Goal: Information Seeking & Learning: Learn about a topic

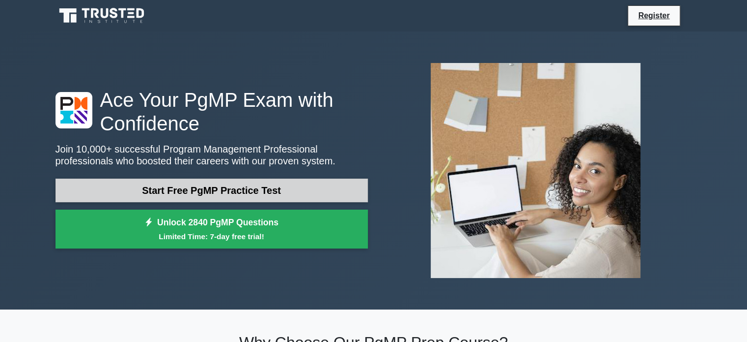
click at [246, 195] on link "Start Free PgMP Practice Test" at bounding box center [212, 190] width 313 height 24
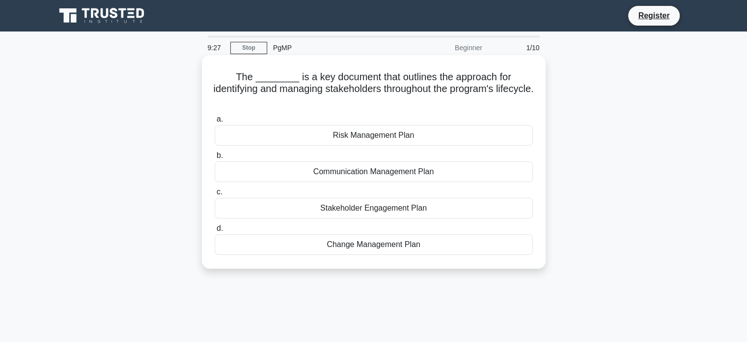
click at [345, 208] on div "Stakeholder Engagement Plan" at bounding box center [374, 208] width 318 height 21
click at [215, 195] on input "c. Stakeholder Engagement Plan" at bounding box center [215, 192] width 0 height 6
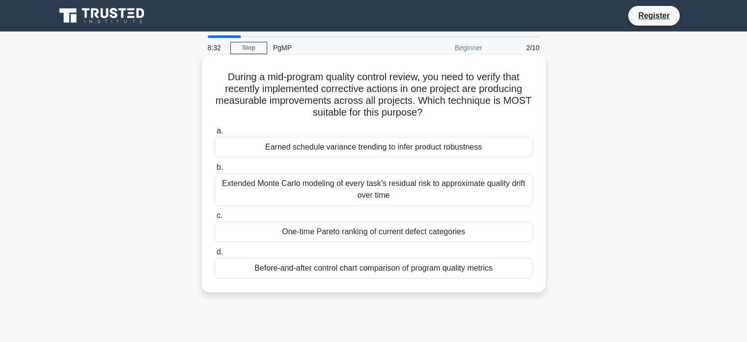
click at [345, 265] on div "Before-and-after control chart comparison of program quality metrics" at bounding box center [374, 268] width 318 height 21
click at [215, 255] on input "d. Before-and-after control chart comparison of program quality metrics" at bounding box center [215, 252] width 0 height 6
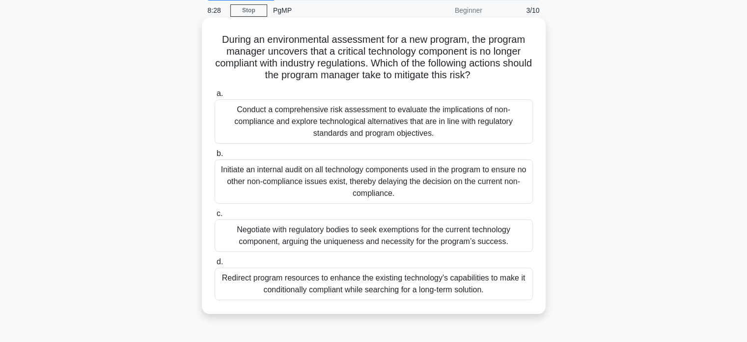
scroll to position [39, 0]
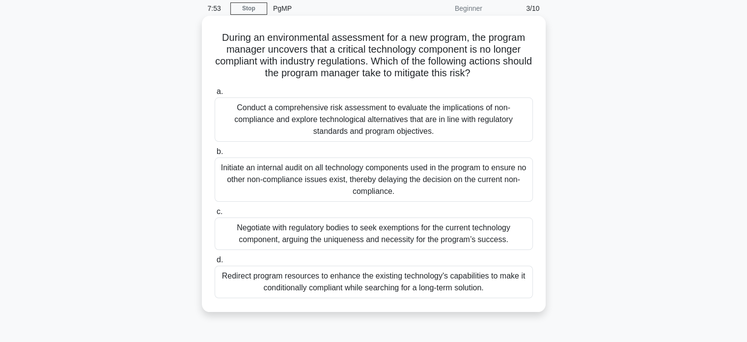
click at [433, 118] on div "Conduct a comprehensive risk assessment to evaluate the implications of non-com…" at bounding box center [374, 119] width 318 height 44
click at [215, 95] on input "a. Conduct a comprehensive risk assessment to evaluate the implications of non-…" at bounding box center [215, 91] width 0 height 6
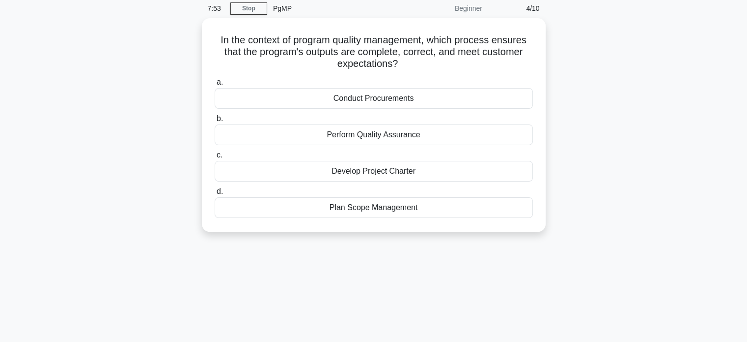
scroll to position [0, 0]
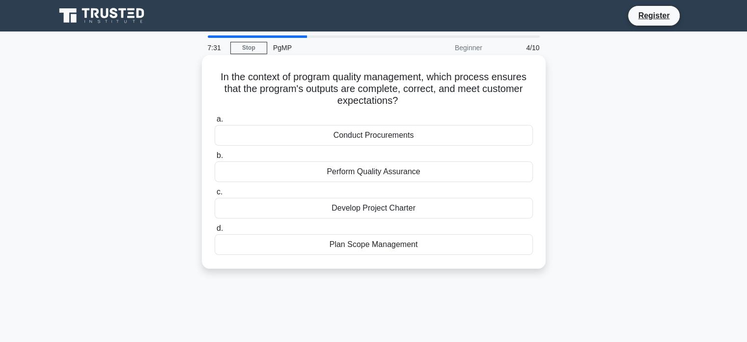
click at [408, 172] on div "Perform Quality Assurance" at bounding box center [374, 171] width 318 height 21
click at [215, 159] on input "b. Perform Quality Assurance" at bounding box center [215, 155] width 0 height 6
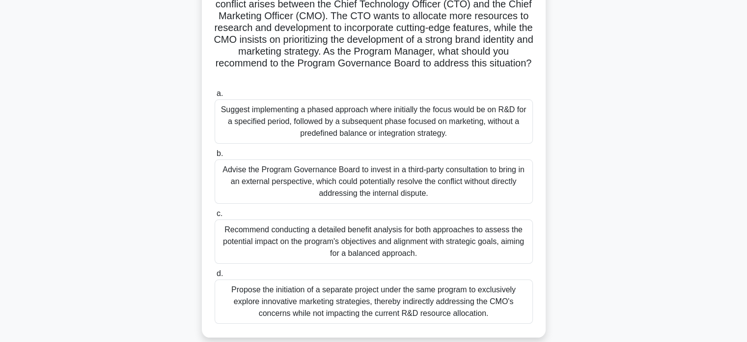
scroll to position [98, 0]
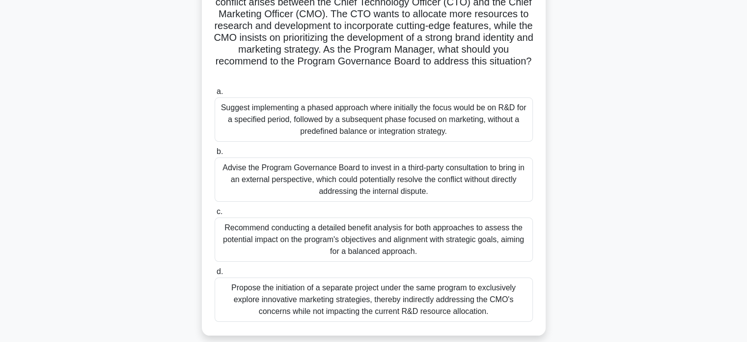
click at [396, 243] on div "Recommend conducting a detailed benefit analysis for both approaches to assess …" at bounding box center [374, 239] width 318 height 44
click at [215, 215] on input "c. Recommend conducting a detailed benefit analysis for both approaches to asse…" at bounding box center [215, 211] width 0 height 6
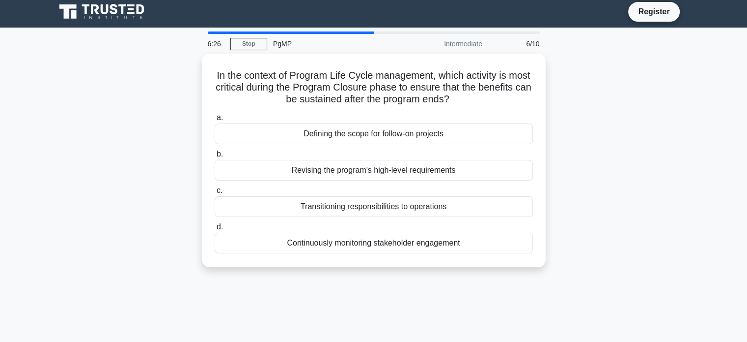
scroll to position [0, 0]
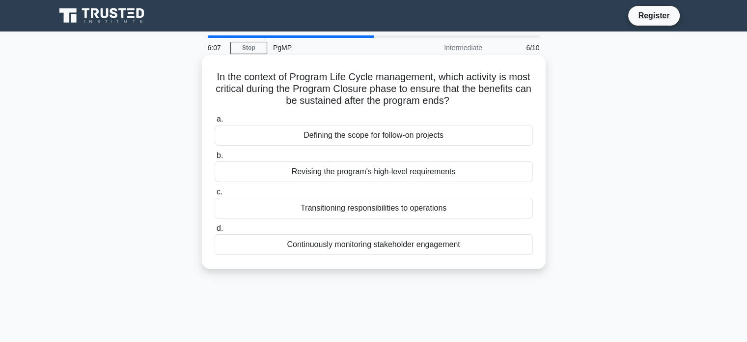
click at [450, 211] on div "Transitioning responsibilities to operations" at bounding box center [374, 208] width 318 height 21
click at [215, 195] on input "c. Transitioning responsibilities to operations" at bounding box center [215, 192] width 0 height 6
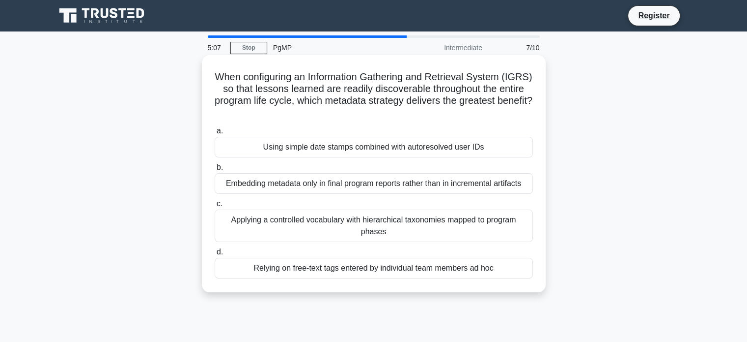
click at [438, 271] on div "Relying on free-text tags entered by individual team members ad hoc" at bounding box center [374, 268] width 318 height 21
click at [215, 255] on input "d. Relying on free-text tags entered by individual team members ad hoc" at bounding box center [215, 252] width 0 height 6
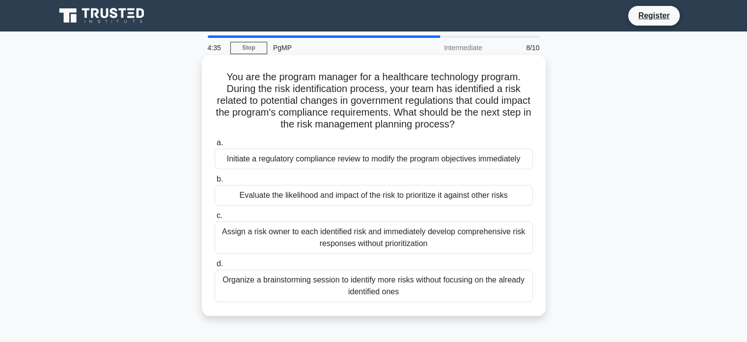
click at [487, 247] on div "Assign a risk owner to each identified risk and immediately develop comprehensi…" at bounding box center [374, 237] width 318 height 32
click at [215, 219] on input "c. Assign a risk owner to each identified risk and immediately develop comprehe…" at bounding box center [215, 215] width 0 height 6
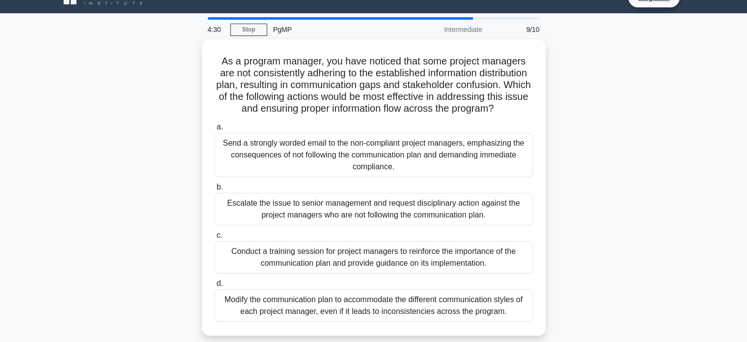
scroll to position [20, 0]
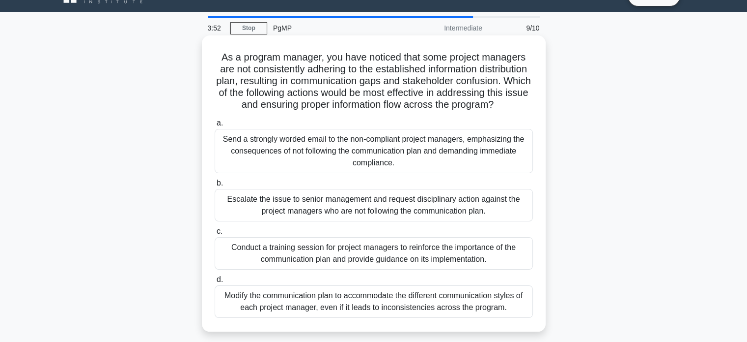
click at [485, 260] on div "Conduct a training session for project managers to reinforce the importance of …" at bounding box center [374, 253] width 318 height 32
click at [215, 234] on input "c. Conduct a training session for project managers to reinforce the importance …" at bounding box center [215, 231] width 0 height 6
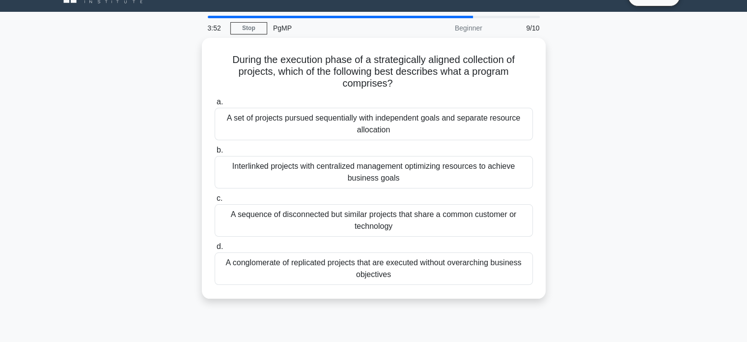
scroll to position [0, 0]
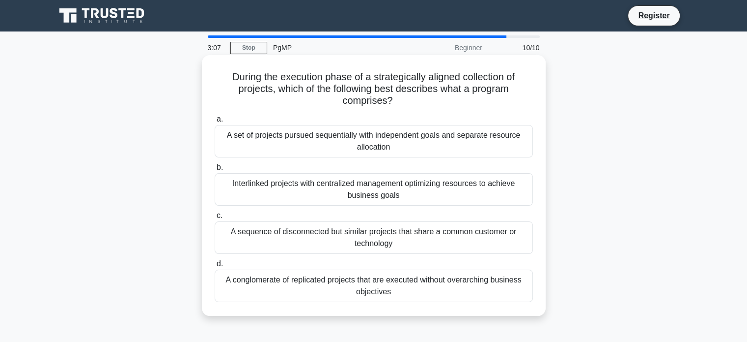
click at [448, 196] on div "Interlinked projects with centralized management optimizing resources to achiev…" at bounding box center [374, 189] width 318 height 32
click at [215, 171] on input "b. Interlinked projects with centralized management optimizing resources to ach…" at bounding box center [215, 167] width 0 height 6
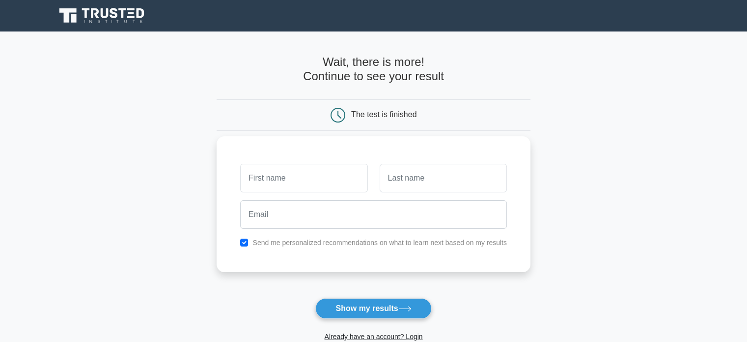
click at [323, 179] on input "text" at bounding box center [303, 178] width 127 height 29
type input "Nirmal Christopher Raj"
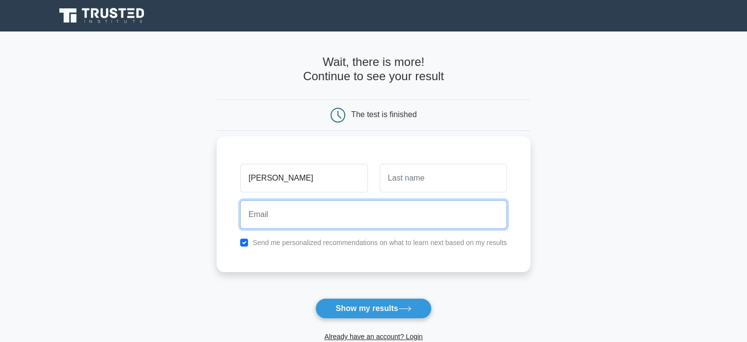
click at [318, 217] on input "email" at bounding box center [373, 214] width 267 height 29
type input "nirmal.vincent@yahoo.com"
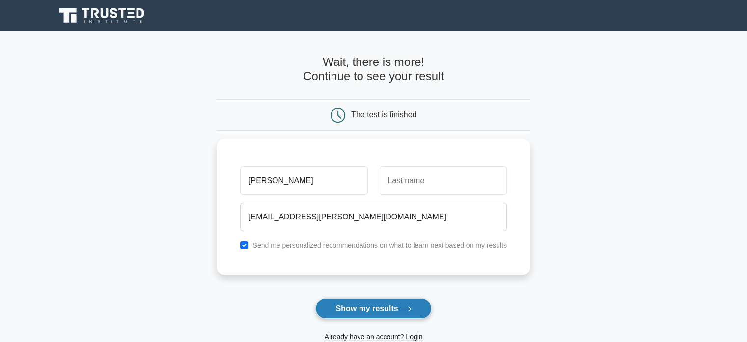
click at [378, 306] on button "Show my results" at bounding box center [373, 308] width 116 height 21
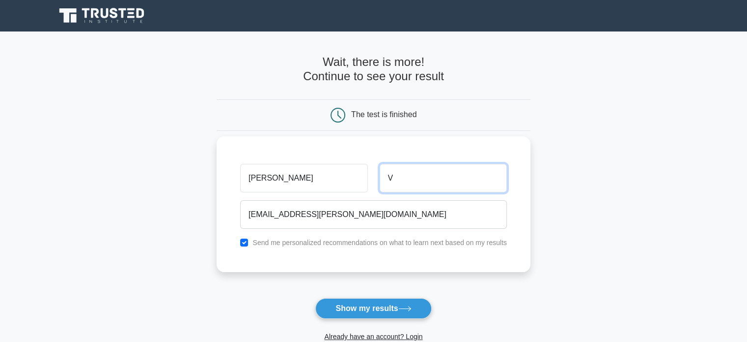
type input "Vincent"
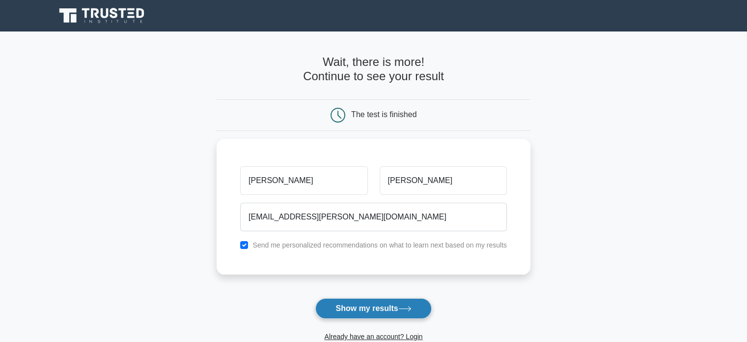
click at [372, 309] on button "Show my results" at bounding box center [373, 308] width 116 height 21
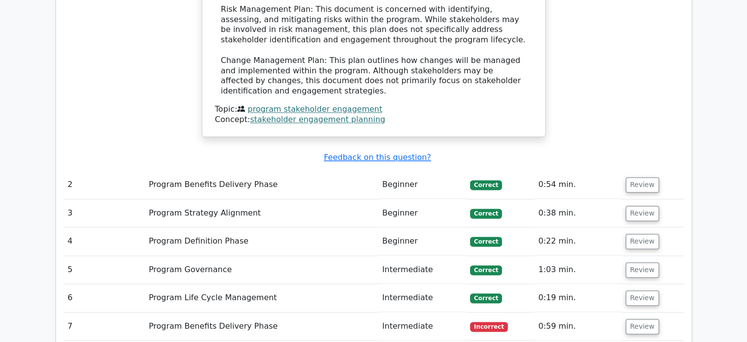
scroll to position [1376, 0]
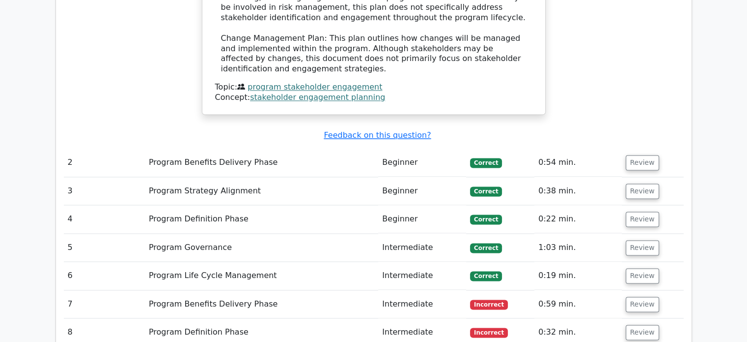
click at [346, 148] on td "Program Benefits Delivery Phase" at bounding box center [261, 162] width 233 height 28
click at [647, 155] on button "Review" at bounding box center [642, 162] width 33 height 15
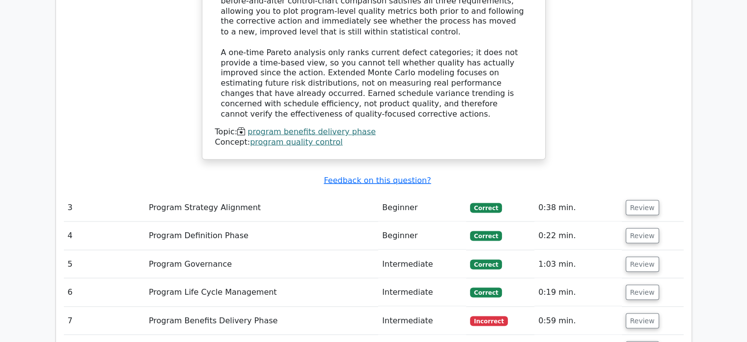
scroll to position [1848, 0]
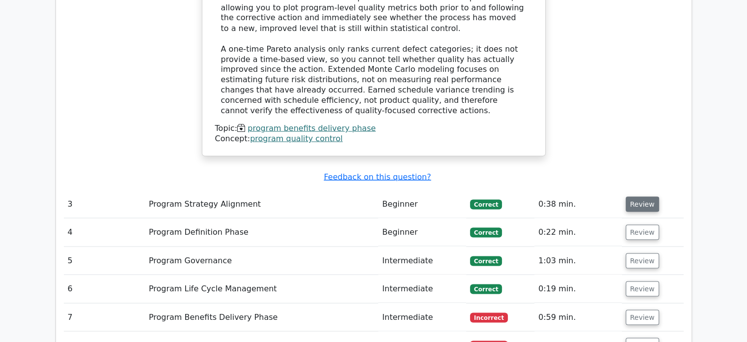
click at [641, 196] on button "Review" at bounding box center [642, 203] width 33 height 15
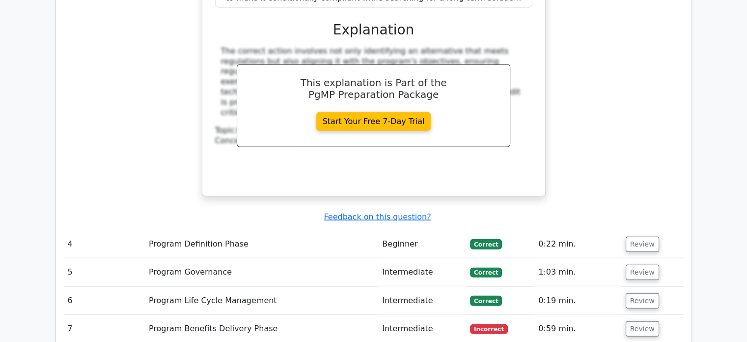
scroll to position [2359, 0]
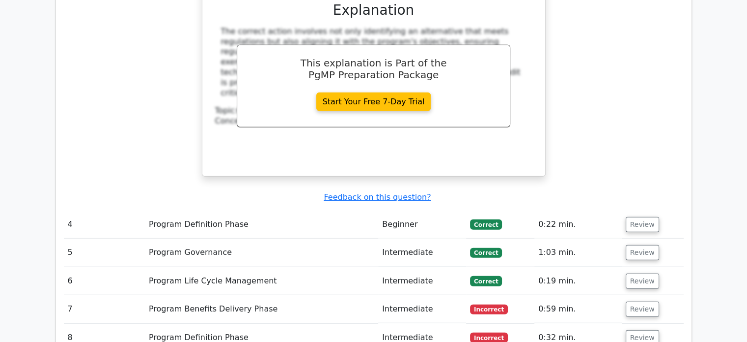
click at [641, 217] on button "Review" at bounding box center [642, 224] width 33 height 15
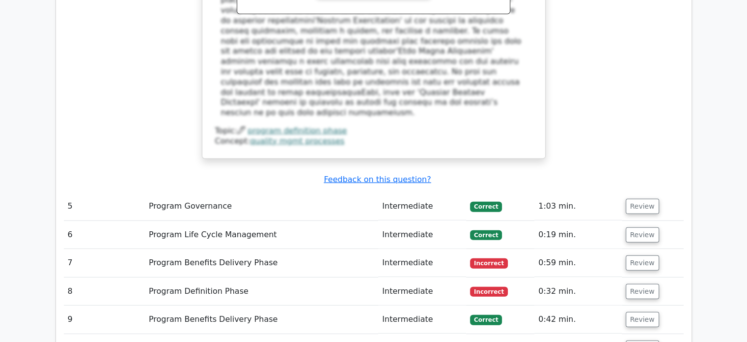
scroll to position [2909, 0]
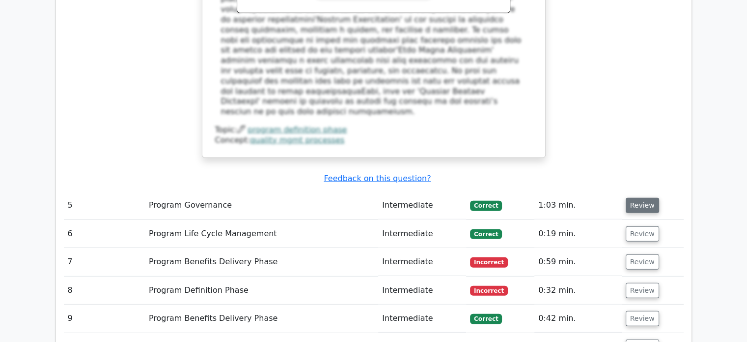
click at [649, 198] on button "Review" at bounding box center [642, 205] width 33 height 15
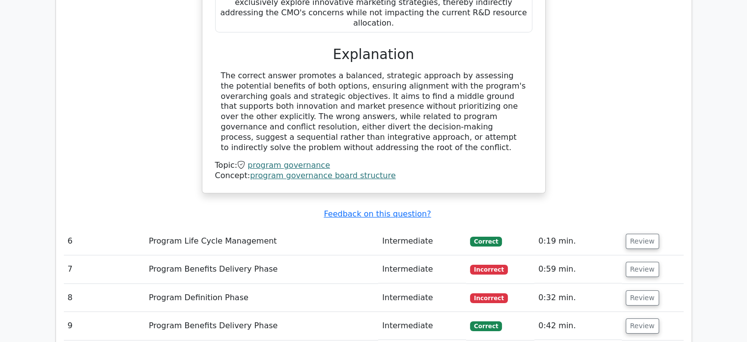
scroll to position [3460, 0]
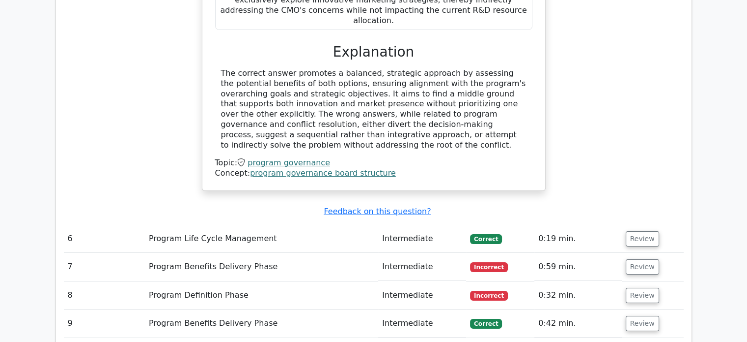
click at [649, 231] on button "Review" at bounding box center [642, 238] width 33 height 15
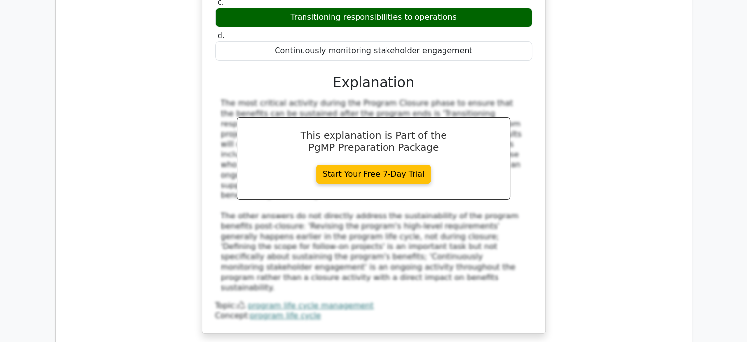
scroll to position [3853, 0]
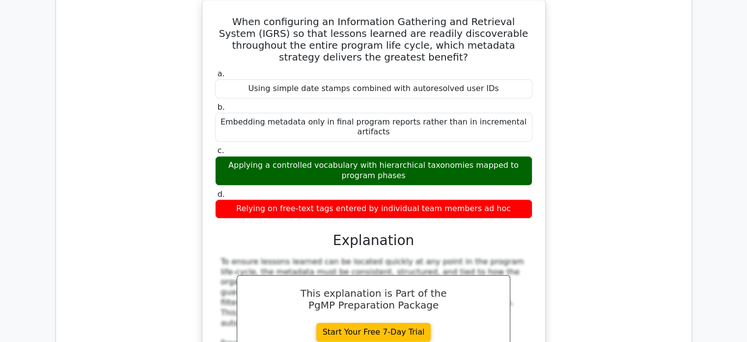
scroll to position [4305, 0]
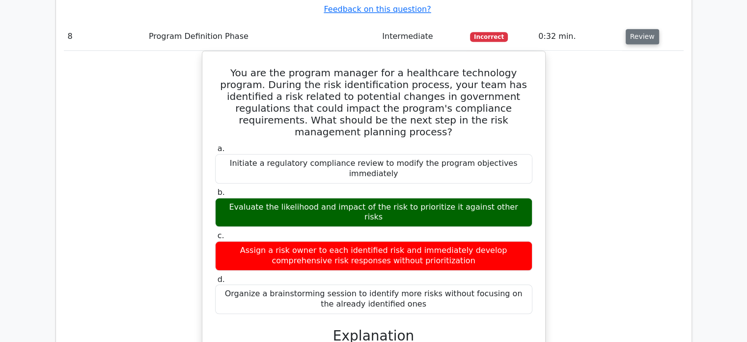
scroll to position [4737, 0]
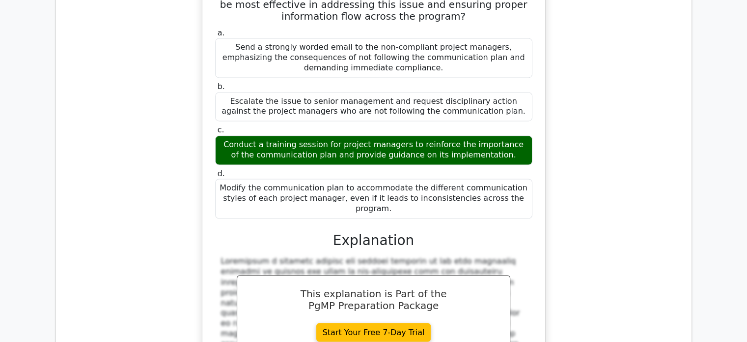
scroll to position [5347, 0]
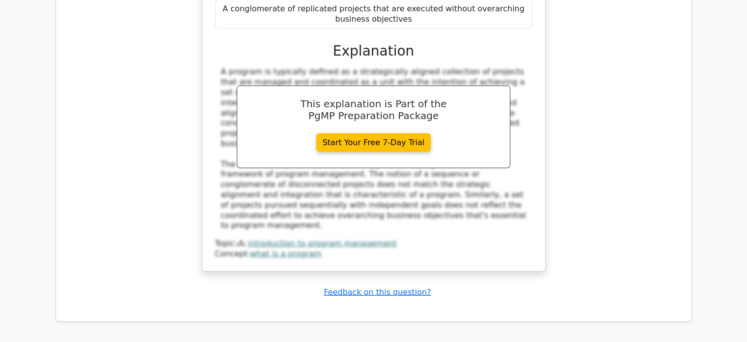
scroll to position [6129, 0]
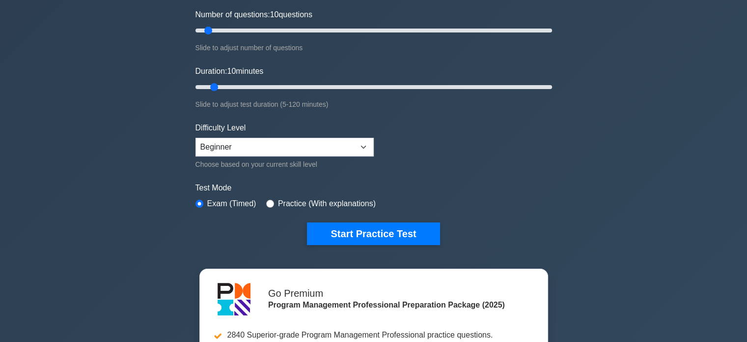
scroll to position [132, 0]
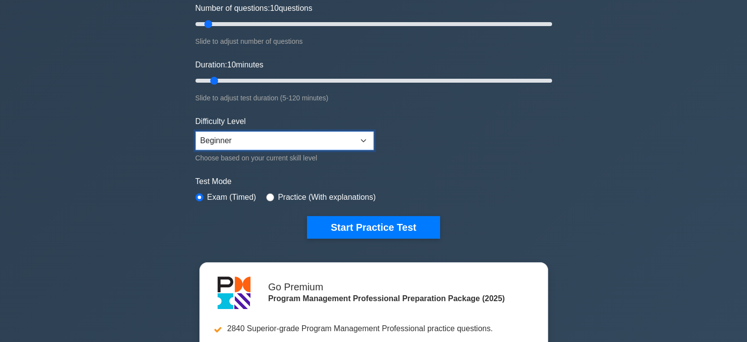
click at [290, 139] on select "Beginner Intermediate Expert" at bounding box center [285, 140] width 178 height 19
select select "expert"
click at [196, 131] on select "Beginner Intermediate Expert" at bounding box center [285, 140] width 178 height 19
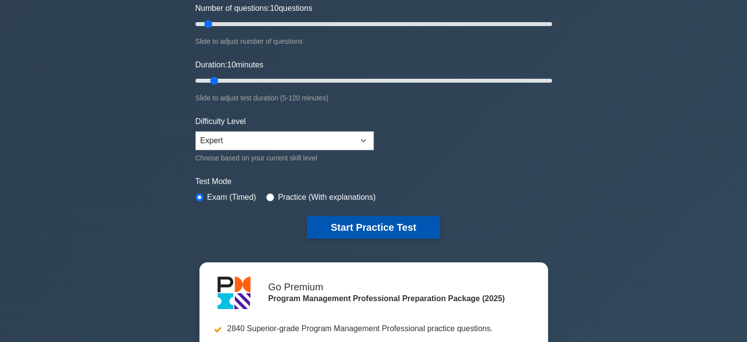
click at [409, 229] on button "Start Practice Test" at bounding box center [373, 227] width 133 height 23
click at [392, 229] on button "Start Practice Test" at bounding box center [373, 227] width 133 height 23
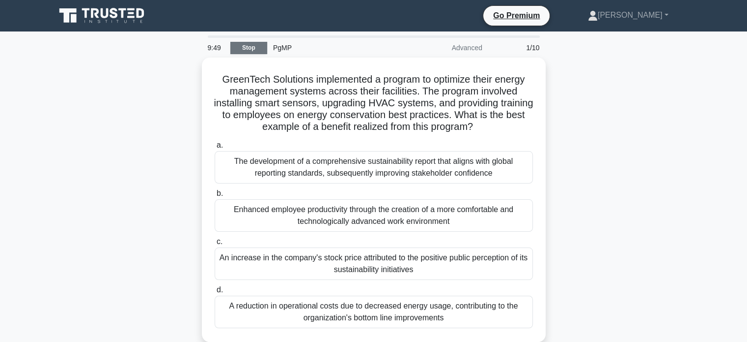
click at [250, 49] on link "Stop" at bounding box center [248, 48] width 37 height 12
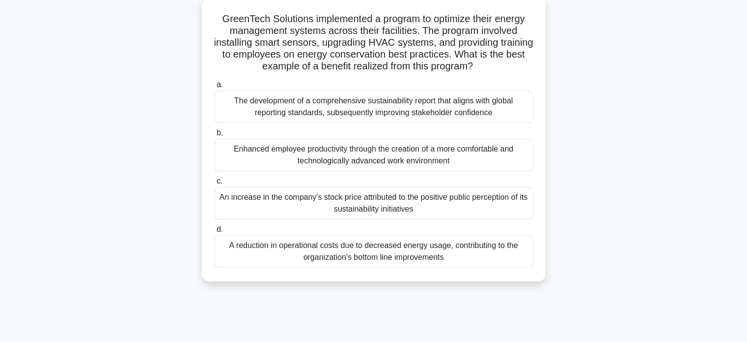
scroll to position [59, 0]
click at [430, 155] on div "Enhanced employee productivity through the creation of a more comfortable and t…" at bounding box center [374, 154] width 318 height 32
click at [215, 135] on input "b. Enhanced employee productivity through the creation of a more comfortable an…" at bounding box center [215, 132] width 0 height 6
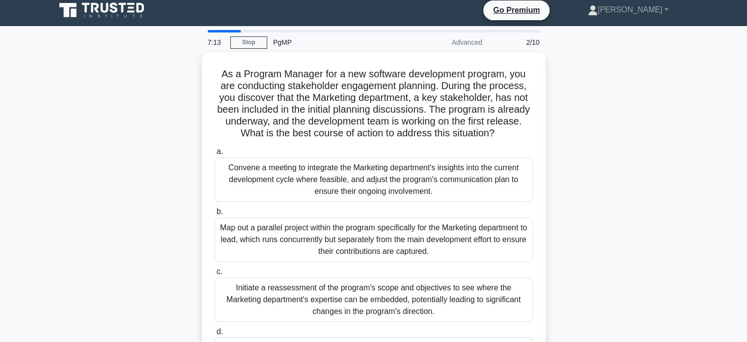
scroll to position [0, 0]
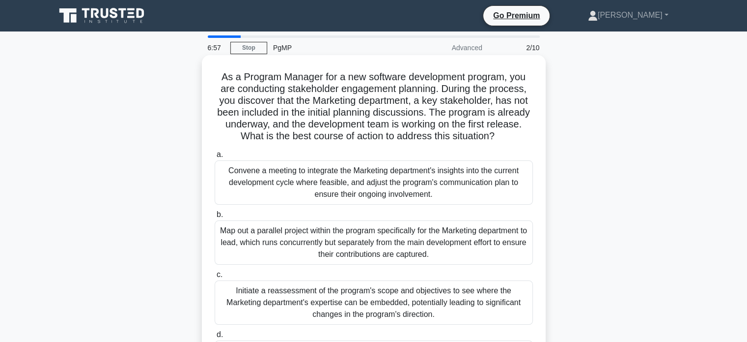
click at [457, 149] on label "a. Convene a meeting to integrate the Marketing department's insights into the …" at bounding box center [374, 176] width 318 height 56
click at [215, 151] on input "a. Convene a meeting to integrate the Marketing department's insights into the …" at bounding box center [215, 154] width 0 height 6
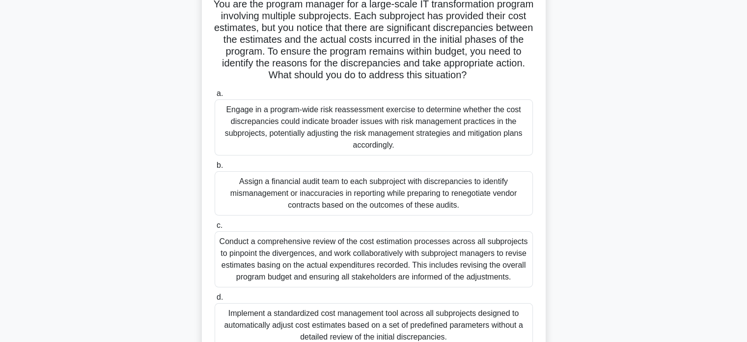
scroll to position [71, 0]
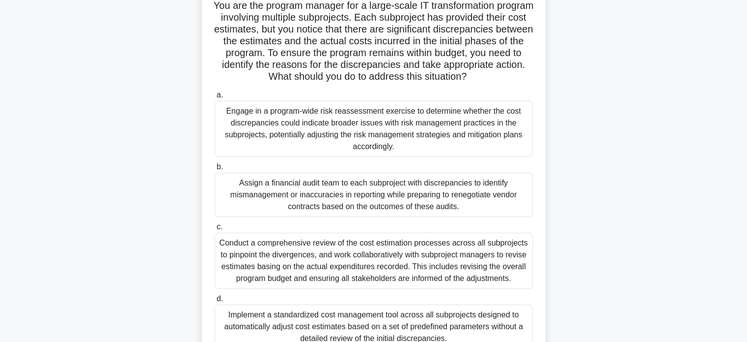
click at [437, 99] on label "a. Engage in a program-wide risk reassessment exercise to determine whether the…" at bounding box center [374, 123] width 318 height 68
click at [215, 98] on input "a. Engage in a program-wide risk reassessment exercise to determine whether the…" at bounding box center [215, 95] width 0 height 6
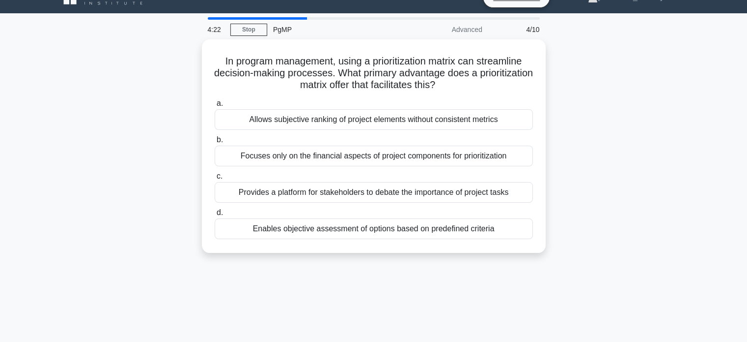
scroll to position [20, 0]
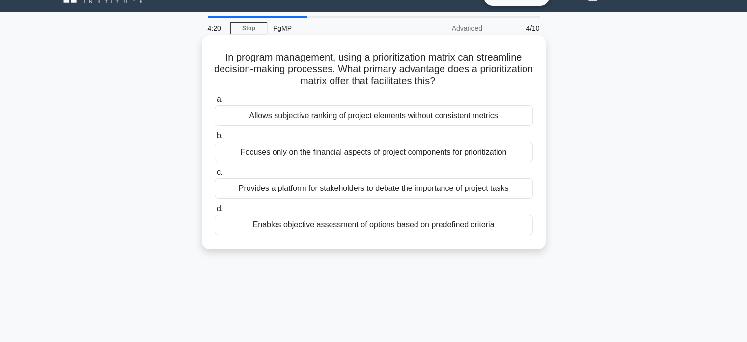
click at [413, 228] on div "Enables objective assessment of options based on predefined criteria" at bounding box center [374, 224] width 318 height 21
click at [215, 212] on input "d. Enables objective assessment of options based on predefined criteria" at bounding box center [215, 208] width 0 height 6
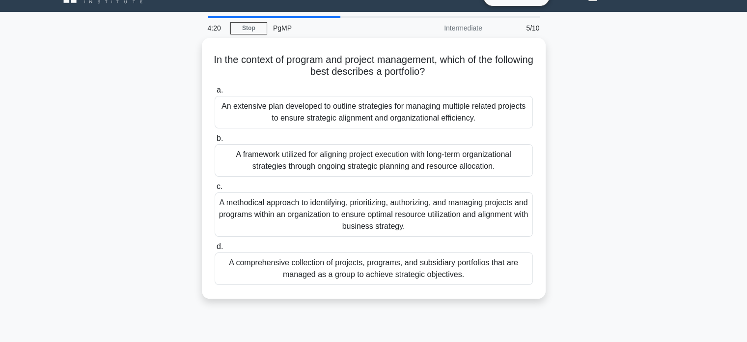
scroll to position [0, 0]
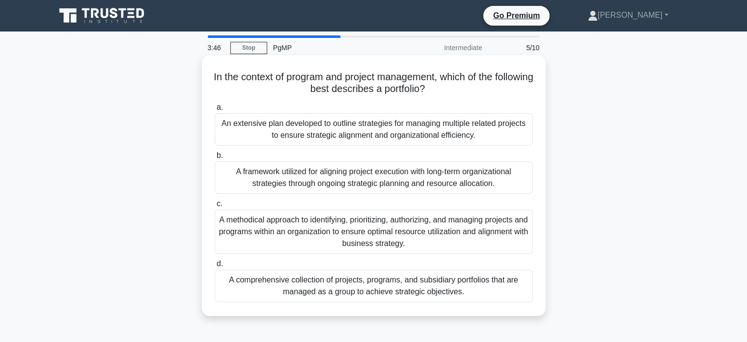
click at [450, 279] on div "A comprehensive collection of projects, programs, and subsidiary portfolios tha…" at bounding box center [374, 285] width 318 height 32
click at [215, 267] on input "d. A comprehensive collection of projects, programs, and subsidiary portfolios …" at bounding box center [215, 263] width 0 height 6
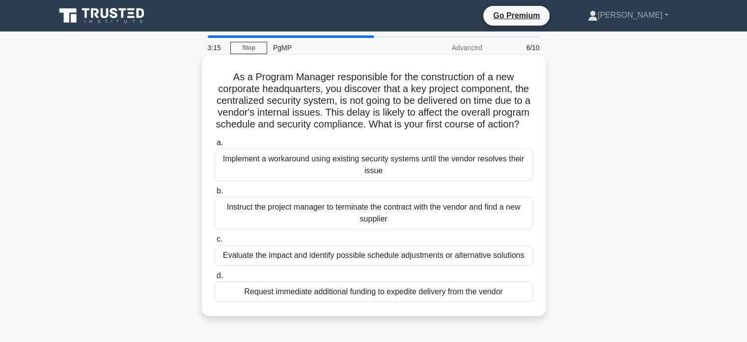
click at [484, 265] on div "Evaluate the impact and identify possible schedule adjustments or alternative s…" at bounding box center [374, 255] width 318 height 21
click at [215, 242] on input "c. Evaluate the impact and identify possible schedule adjustments or alternativ…" at bounding box center [215, 239] width 0 height 6
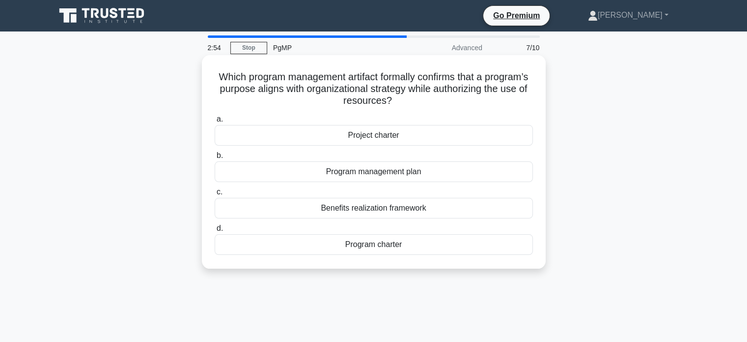
click at [451, 245] on div "Program charter" at bounding box center [374, 244] width 318 height 21
click at [215, 231] on input "d. Program charter" at bounding box center [215, 228] width 0 height 6
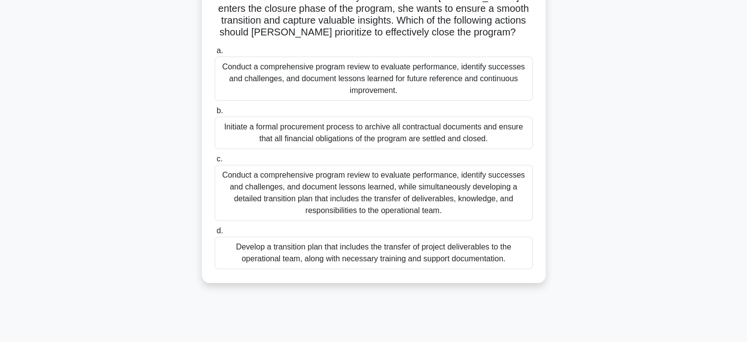
scroll to position [138, 0]
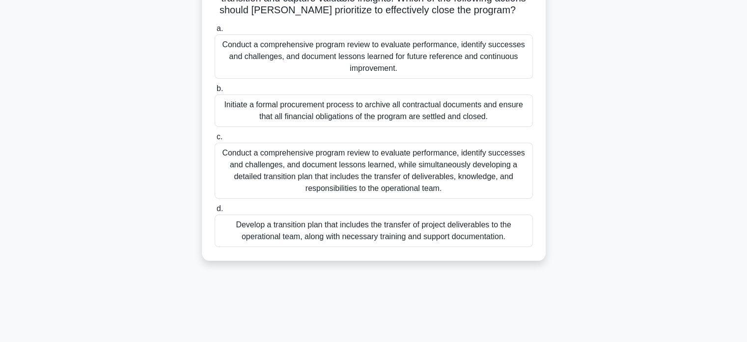
click at [408, 175] on div "Conduct a comprehensive program review to evaluate performance, identify succes…" at bounding box center [374, 171] width 318 height 56
click at [215, 140] on input "c. Conduct a comprehensive program review to evaluate performance, identify suc…" at bounding box center [215, 137] width 0 height 6
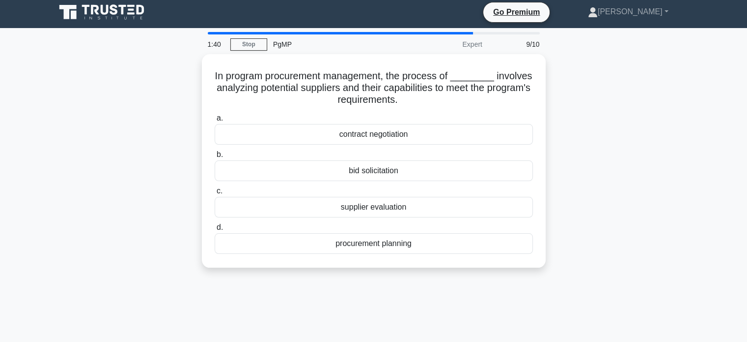
scroll to position [0, 0]
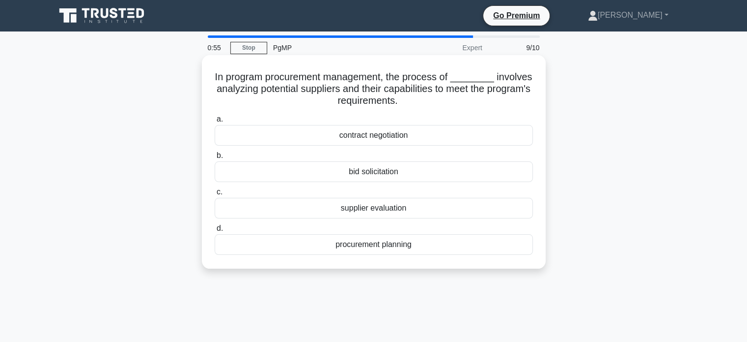
click at [378, 212] on div "supplier evaluation" at bounding box center [374, 208] width 318 height 21
click at [215, 195] on input "c. supplier evaluation" at bounding box center [215, 192] width 0 height 6
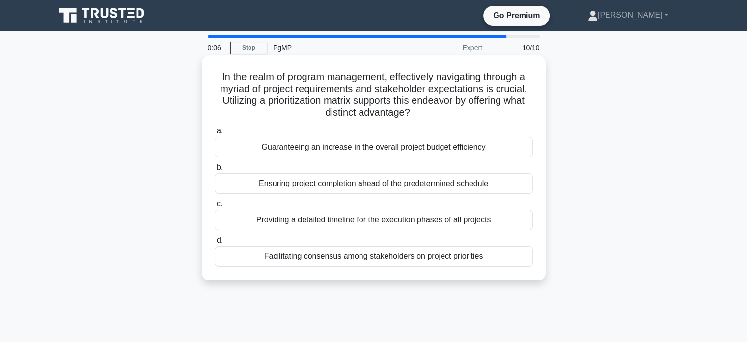
click at [390, 259] on div "Facilitating consensus among stakeholders on project priorities" at bounding box center [374, 256] width 318 height 21
click at [215, 243] on input "d. Facilitating consensus among stakeholders on project priorities" at bounding box center [215, 240] width 0 height 6
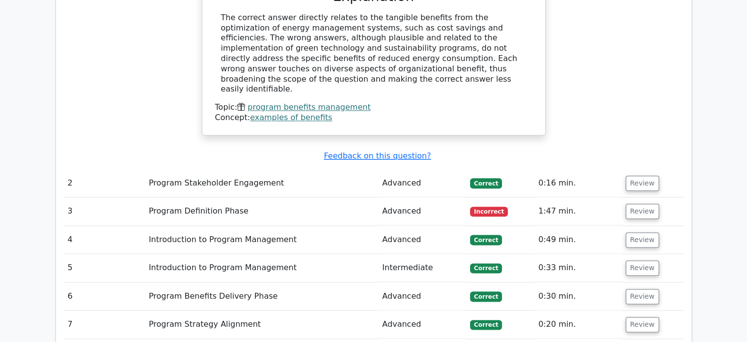
scroll to position [1179, 0]
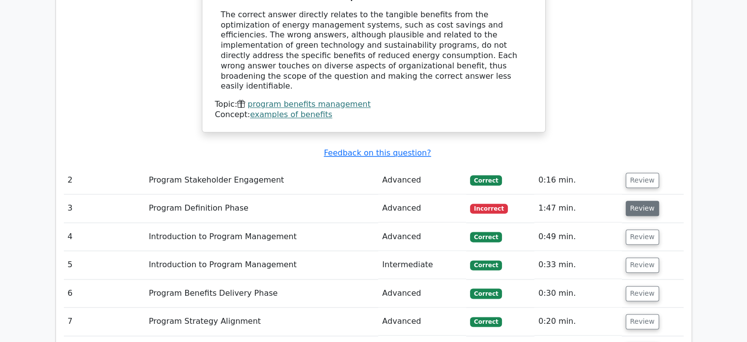
click at [635, 201] on button "Review" at bounding box center [642, 208] width 33 height 15
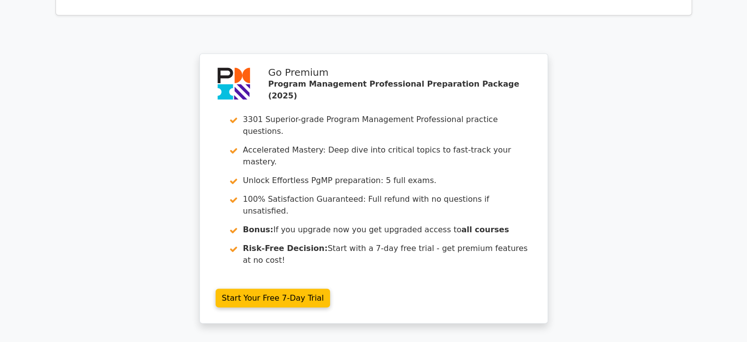
scroll to position [2241, 0]
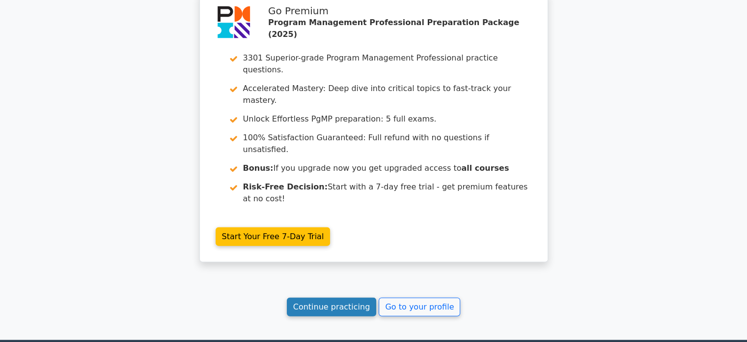
click at [335, 297] on link "Continue practicing" at bounding box center [332, 306] width 90 height 19
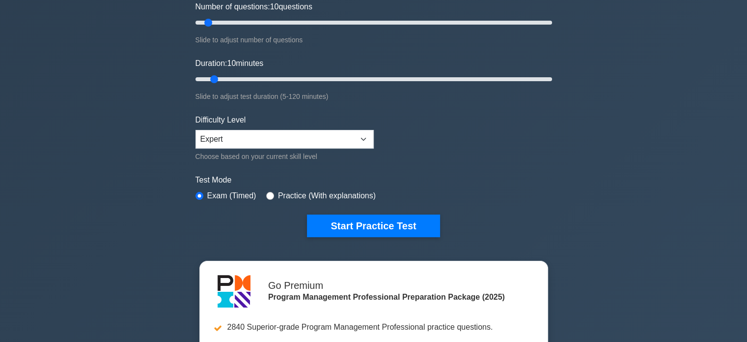
scroll to position [138, 0]
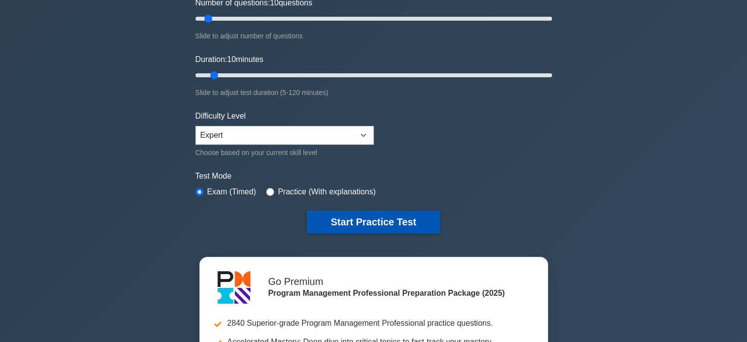
click at [380, 218] on button "Start Practice Test" at bounding box center [373, 221] width 133 height 23
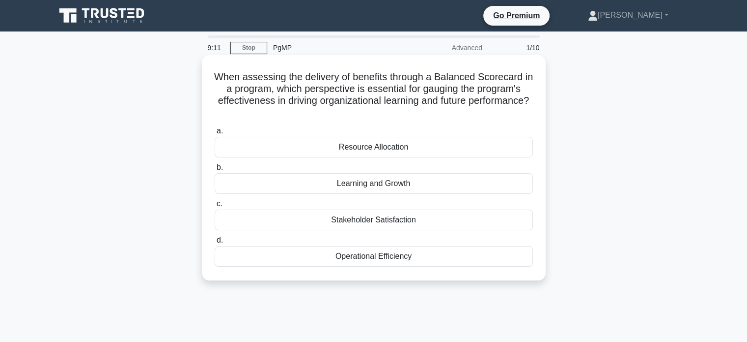
click at [389, 255] on div "Operational Efficiency" at bounding box center [374, 256] width 318 height 21
click at [215, 243] on input "d. Operational Efficiency" at bounding box center [215, 240] width 0 height 6
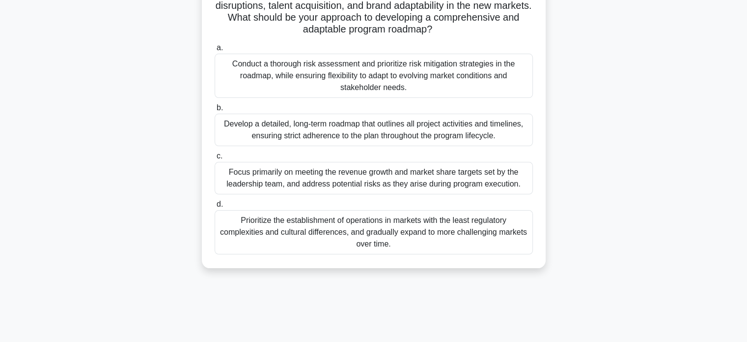
scroll to position [157, 0]
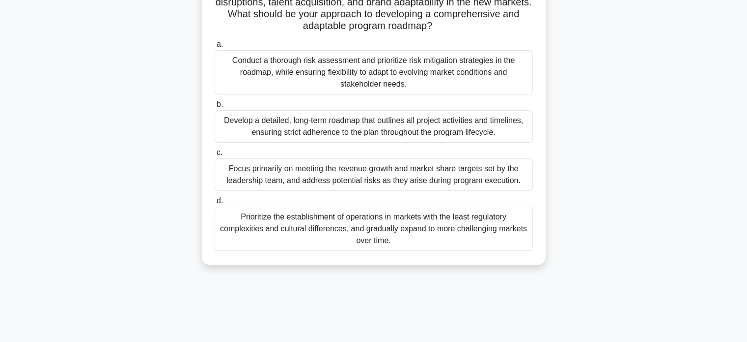
click at [497, 72] on div "Conduct a thorough risk assessment and prioritize risk mitigation strategies in…" at bounding box center [374, 72] width 318 height 44
click at [215, 48] on input "a. Conduct a thorough risk assessment and prioritize risk mitigation strategies…" at bounding box center [215, 44] width 0 height 6
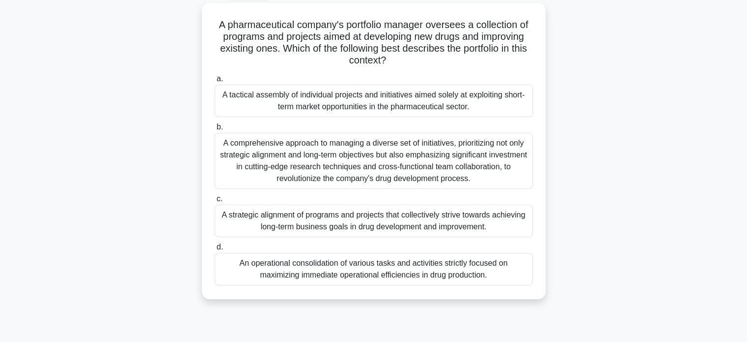
scroll to position [59, 0]
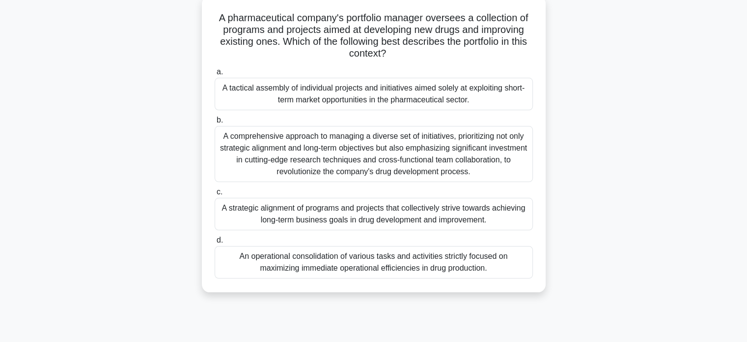
click at [422, 216] on div "A strategic alignment of programs and projects that collectively strive towards…" at bounding box center [374, 214] width 318 height 32
click at [215, 195] on input "c. A strategic alignment of programs and projects that collectively strive towa…" at bounding box center [215, 192] width 0 height 6
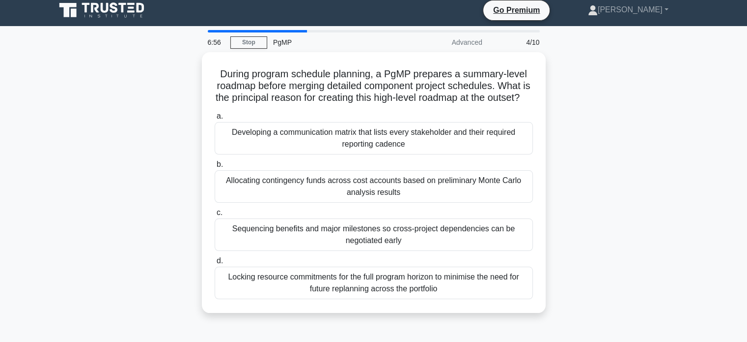
scroll to position [0, 0]
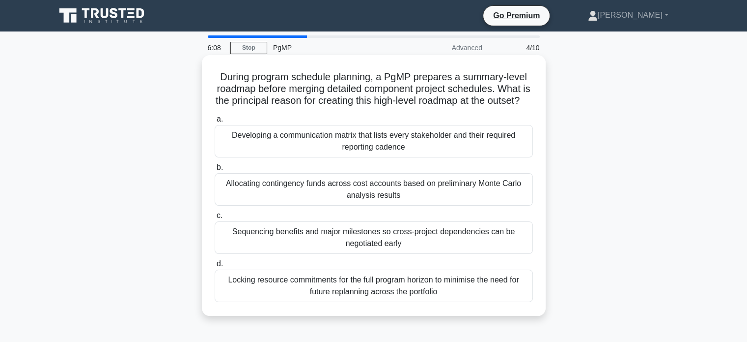
click at [423, 249] on div "Sequencing benefits and major milestones so cross-project dependencies can be n…" at bounding box center [374, 237] width 318 height 32
click at [215, 219] on input "c. Sequencing benefits and major milestones so cross-project dependencies can b…" at bounding box center [215, 215] width 0 height 6
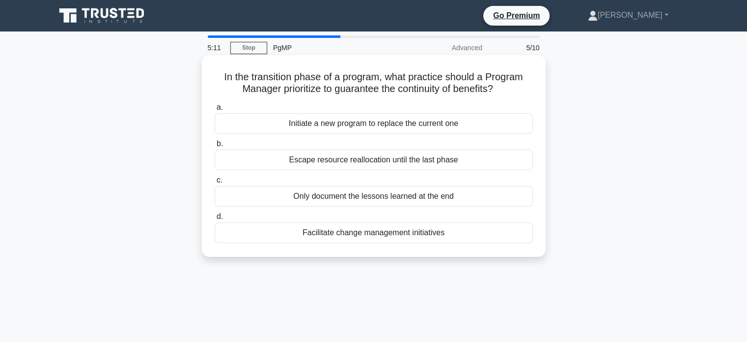
click at [434, 239] on div "Facilitate change management initiatives" at bounding box center [374, 232] width 318 height 21
click at [215, 220] on input "d. Facilitate change management initiatives" at bounding box center [215, 216] width 0 height 6
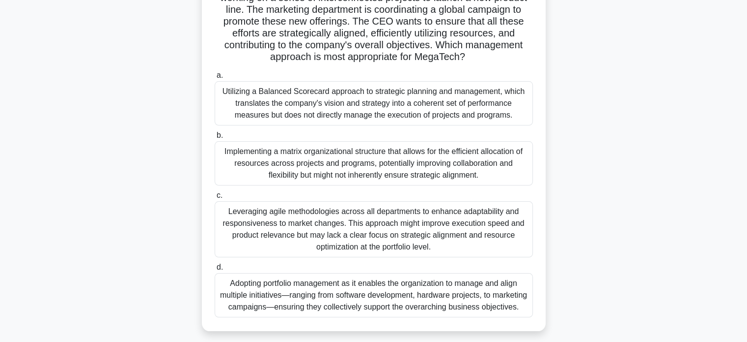
scroll to position [118, 0]
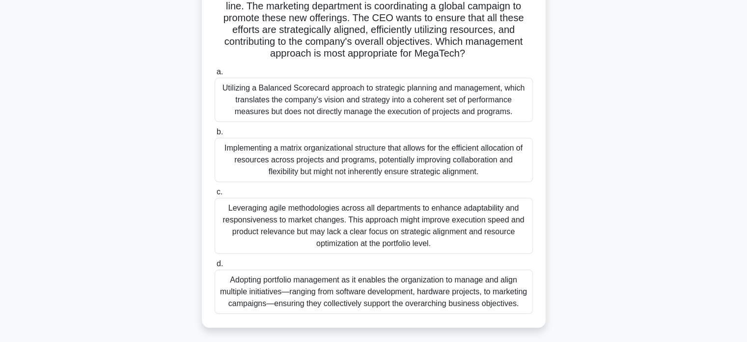
click at [438, 235] on div "Leveraging agile methodologies across all departments to enhance adaptability a…" at bounding box center [374, 226] width 318 height 56
click at [215, 195] on input "c. Leveraging agile methodologies across all departments to enhance adaptabilit…" at bounding box center [215, 192] width 0 height 6
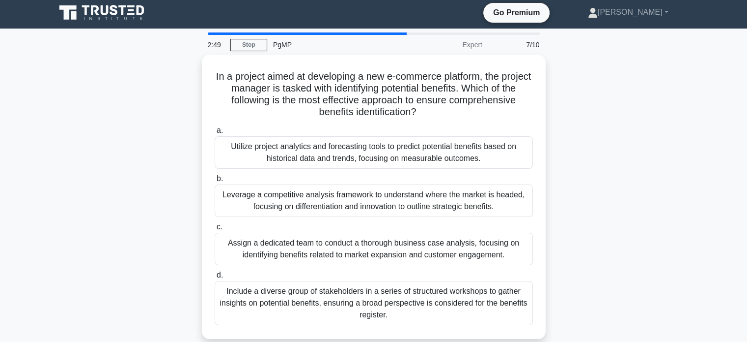
scroll to position [0, 0]
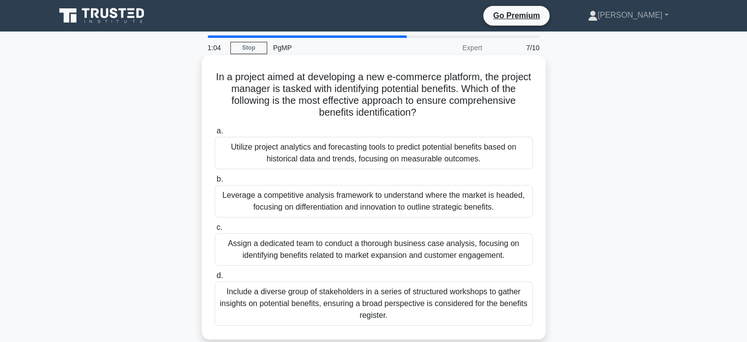
click at [544, 210] on div "In a project aimed at developing a new e-commerce platform, the project manager…" at bounding box center [374, 197] width 344 height 284
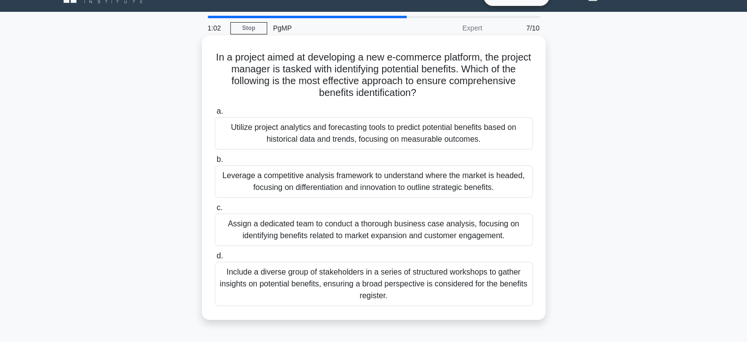
scroll to position [39, 0]
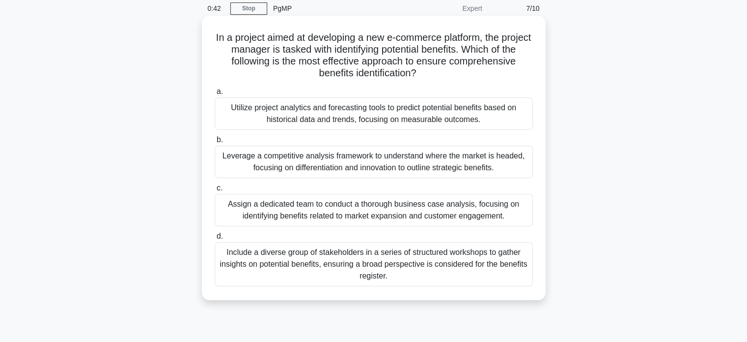
click at [471, 110] on div "Utilize project analytics and forecasting tools to predict potential benefits b…" at bounding box center [374, 113] width 318 height 32
click at [215, 95] on input "a. Utilize project analytics and forecasting tools to predict potential benefit…" at bounding box center [215, 91] width 0 height 6
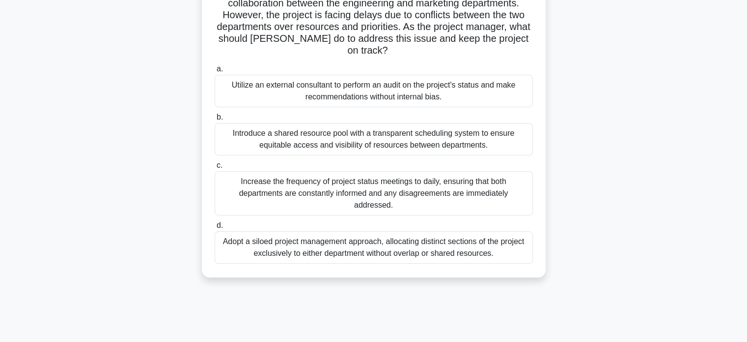
scroll to position [98, 0]
click at [400, 122] on div "Introduce a shared resource pool with a transparent scheduling system to ensure…" at bounding box center [374, 138] width 318 height 32
click at [215, 119] on input "b. Introduce a shared resource pool with a transparent scheduling system to ens…" at bounding box center [215, 116] width 0 height 6
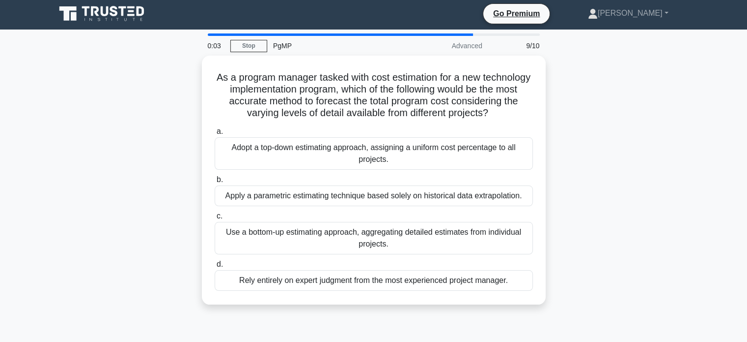
scroll to position [0, 0]
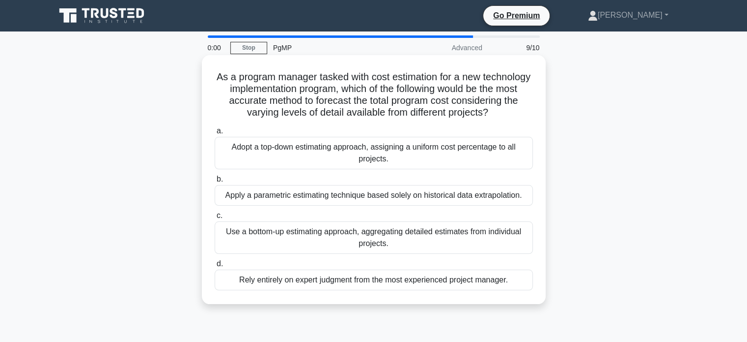
click at [389, 205] on div "Apply a parametric estimating technique based solely on historical data extrapo…" at bounding box center [374, 195] width 318 height 21
click at [215, 182] on input "b. Apply a parametric estimating technique based solely on historical data extr…" at bounding box center [215, 179] width 0 height 6
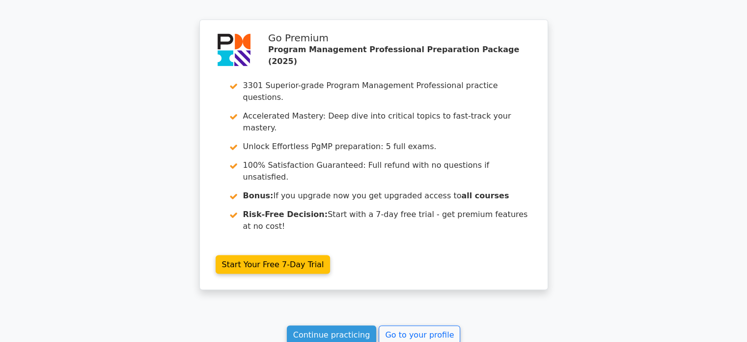
scroll to position [1559, 0]
